Goal: Ask a question

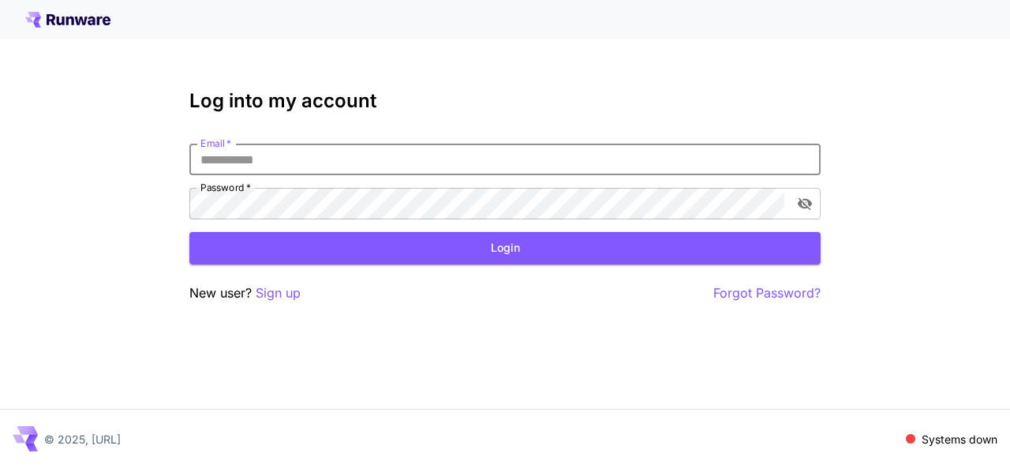
click at [487, 172] on input "Email   *" at bounding box center [504, 160] width 631 height 32
type input "**********"
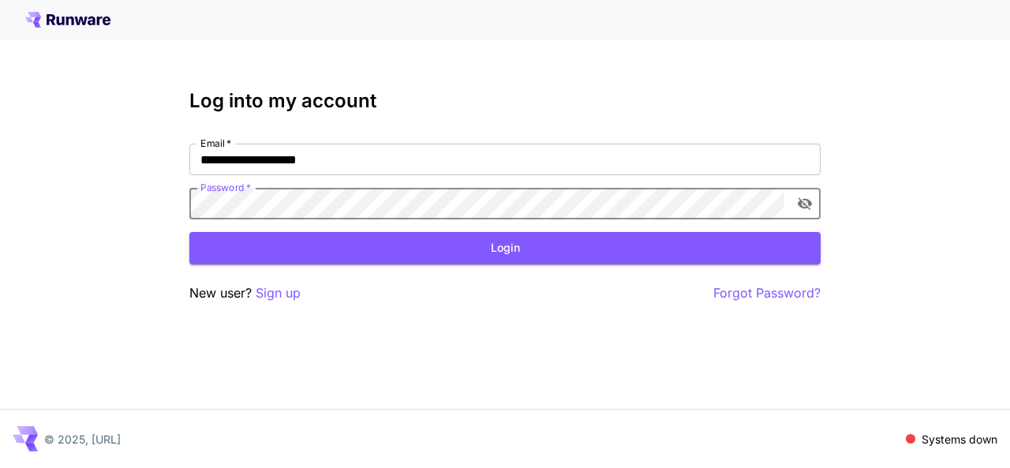
click button "Login" at bounding box center [504, 248] width 631 height 32
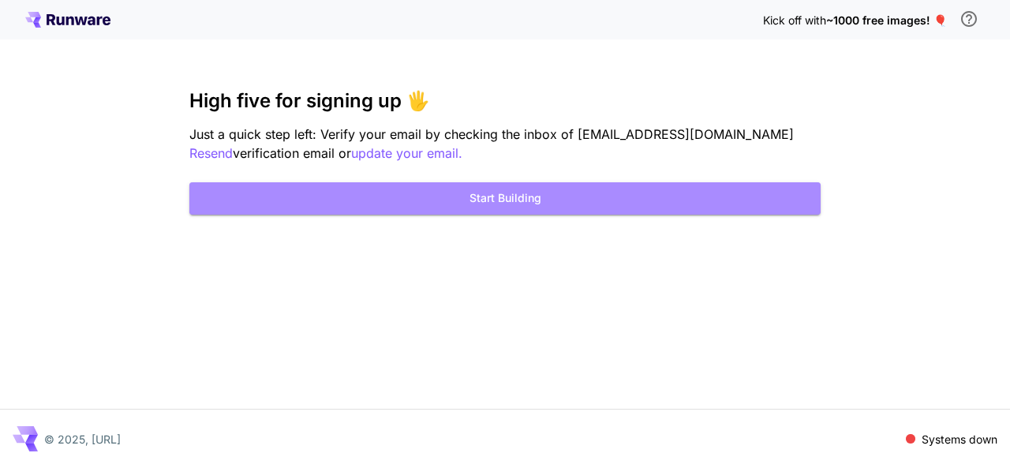
click at [469, 211] on button "Start Building" at bounding box center [504, 198] width 631 height 32
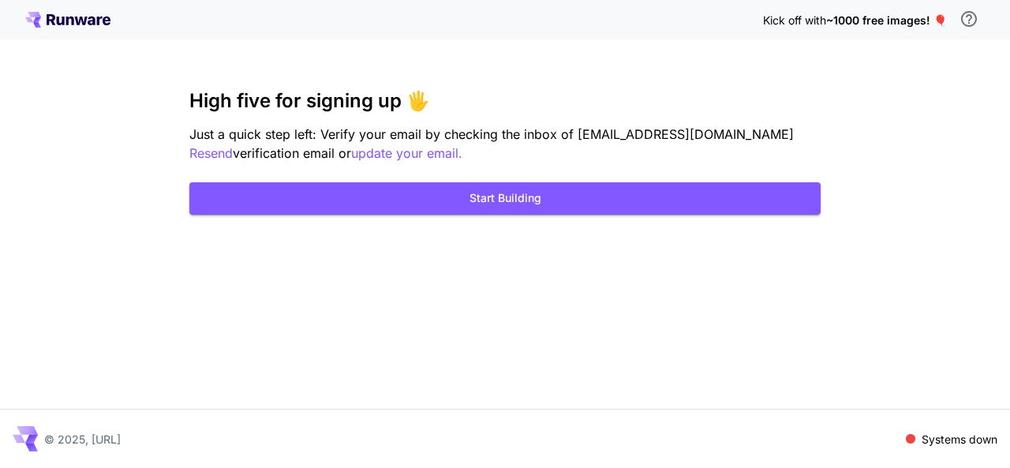
click at [492, 216] on div "Kick off with ~1000 free images! 🎈 High five for signing up 🖐️ Just a quick ste…" at bounding box center [505, 234] width 1010 height 468
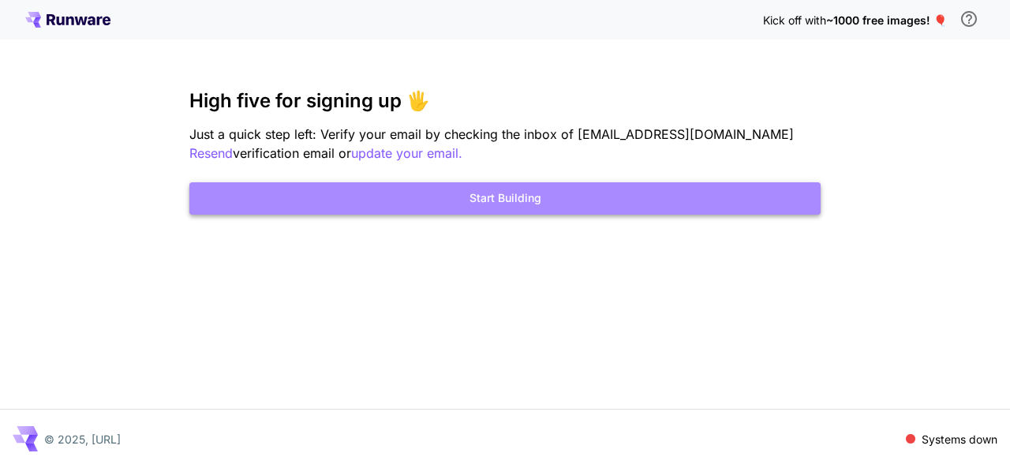
click at [491, 192] on button "Start Building" at bounding box center [504, 198] width 631 height 32
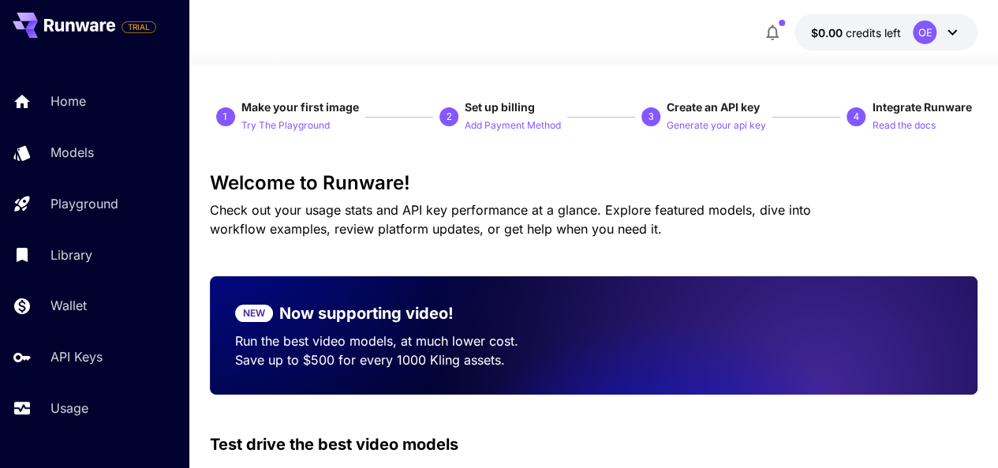
click at [710, 23] on button "$0.00 credits left OE" at bounding box center [886, 32] width 183 height 36
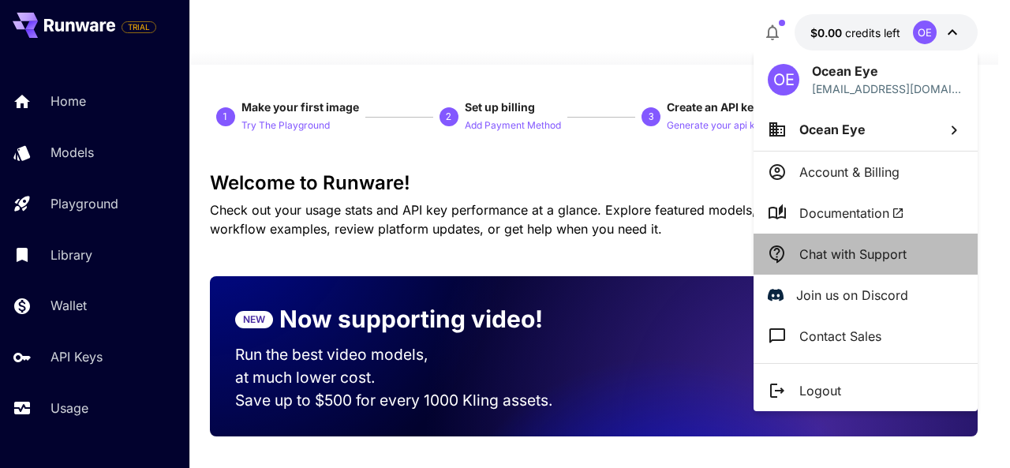
click at [710, 248] on p "Chat with Support" at bounding box center [852, 254] width 107 height 19
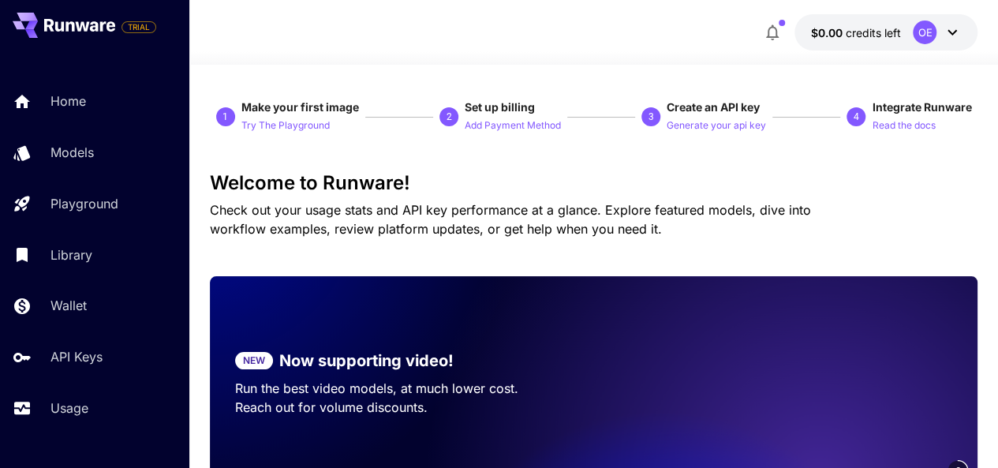
click at [574, 185] on h3 "Welcome to Runware!" at bounding box center [594, 183] width 768 height 22
click at [710, 28] on icon at bounding box center [952, 32] width 19 height 19
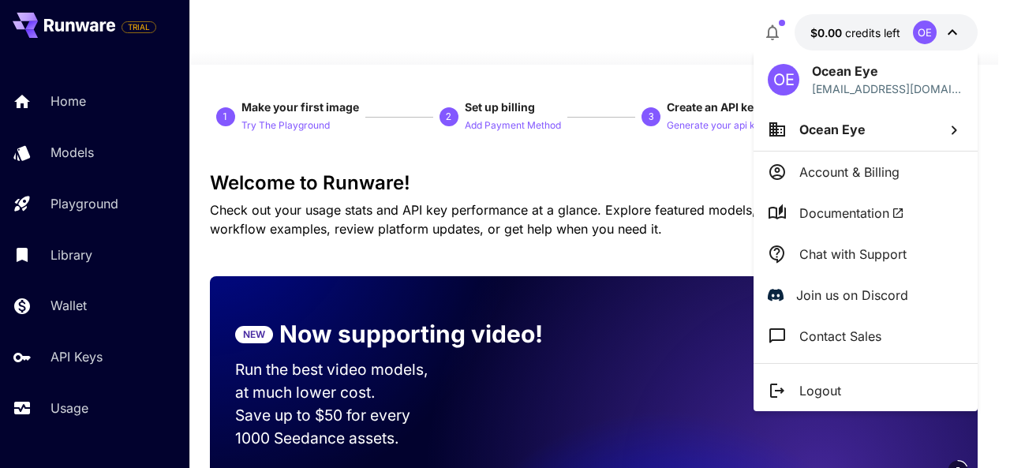
click at [442, 73] on div at bounding box center [505, 234] width 1010 height 468
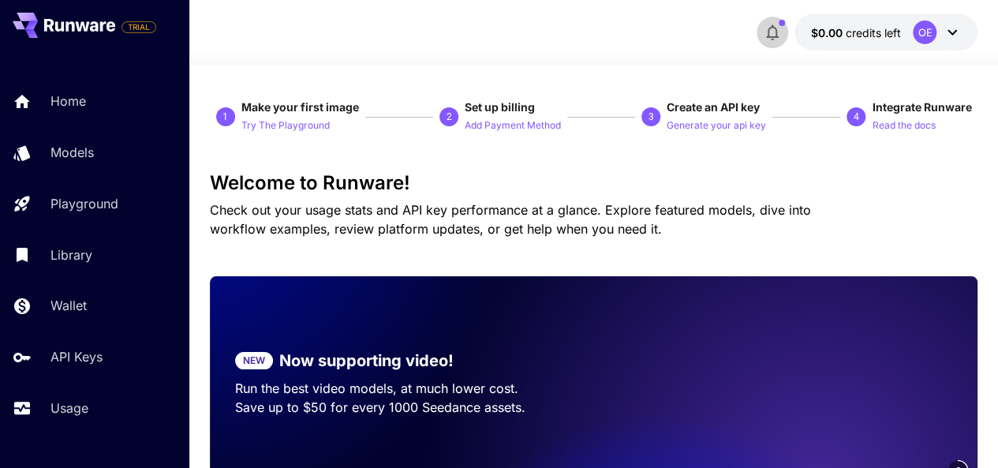
click at [710, 29] on icon "button" at bounding box center [772, 33] width 13 height 16
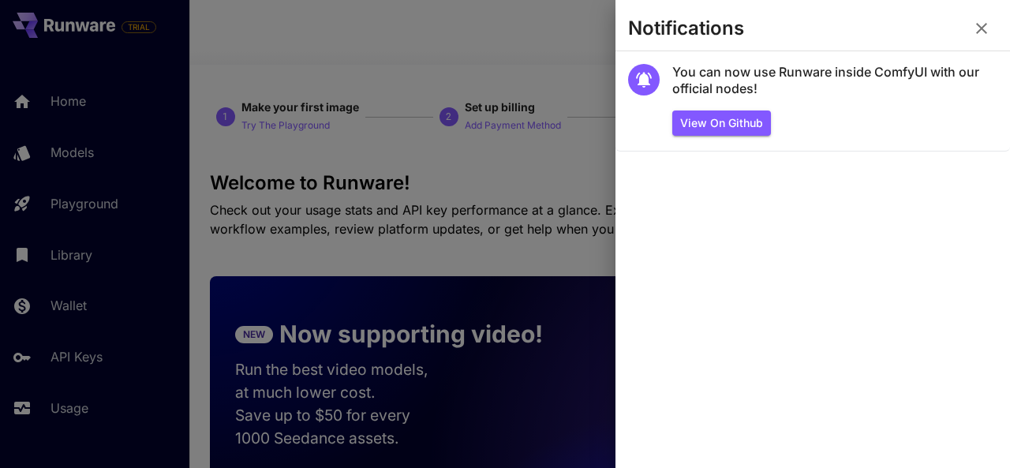
click at [710, 41] on button "button" at bounding box center [982, 29] width 32 height 32
